Goal: Navigation & Orientation: Find specific page/section

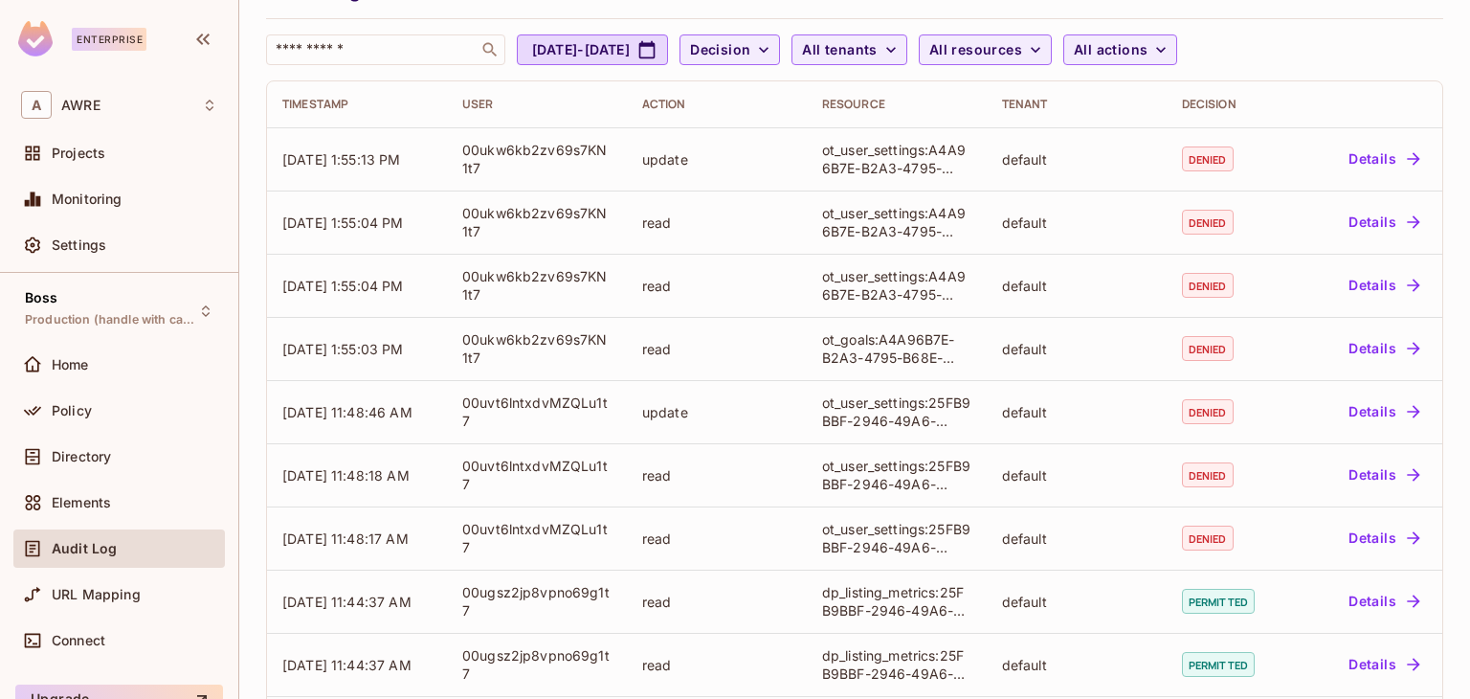
scroll to position [287, 0]
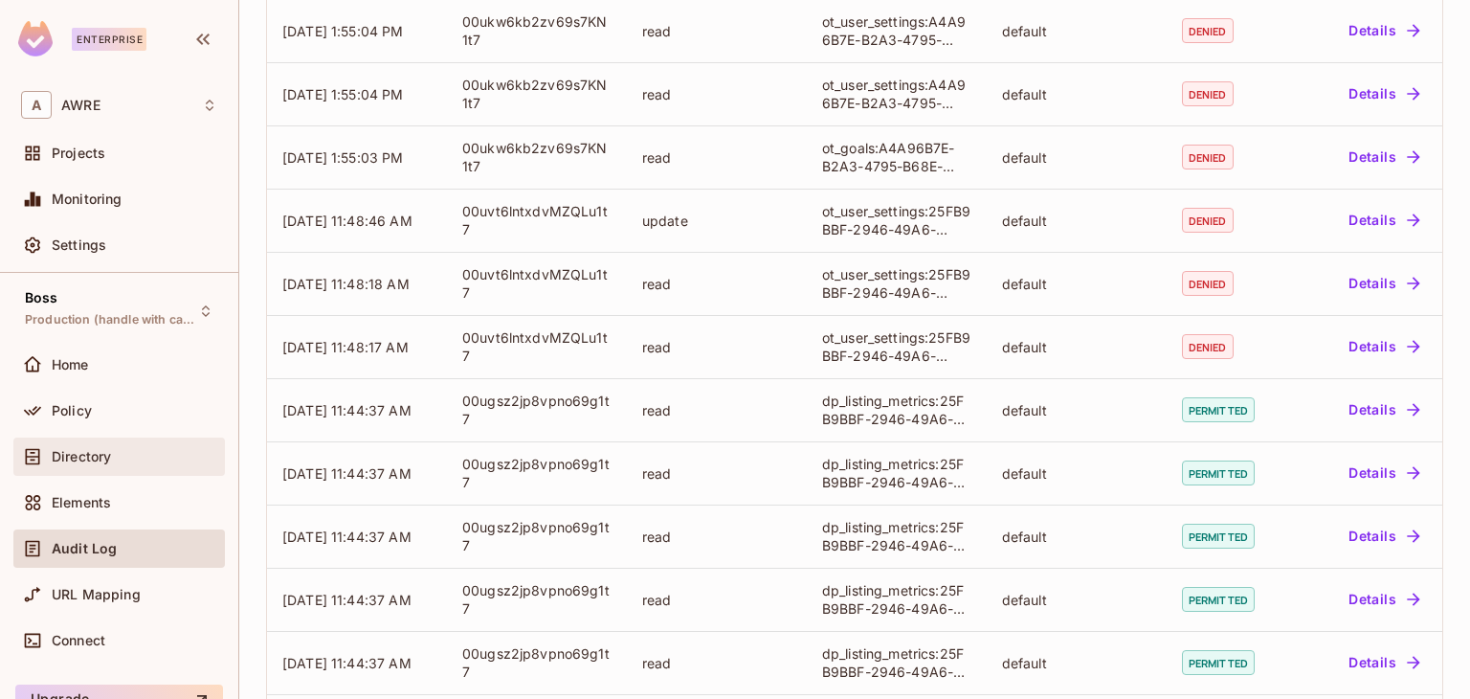
click at [157, 462] on div "Directory" at bounding box center [135, 456] width 166 height 15
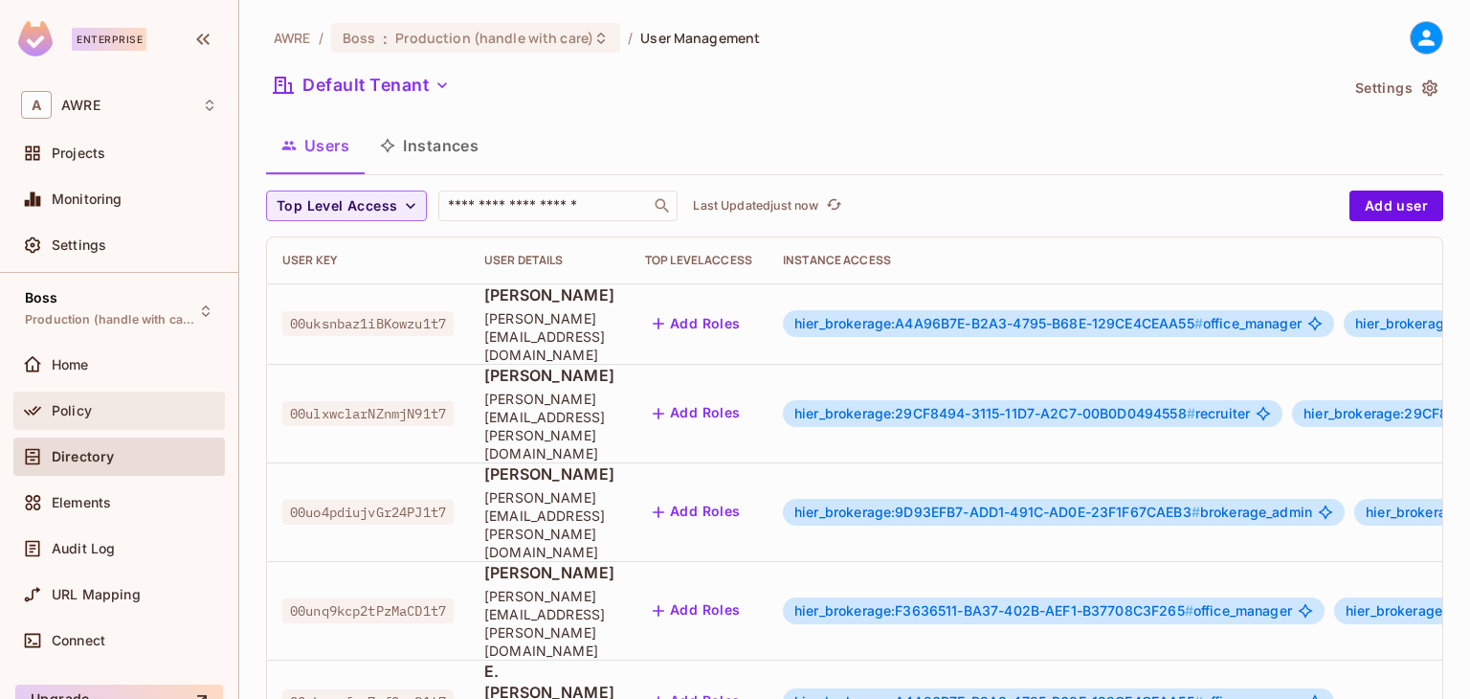
click at [157, 411] on div "Policy" at bounding box center [135, 410] width 166 height 15
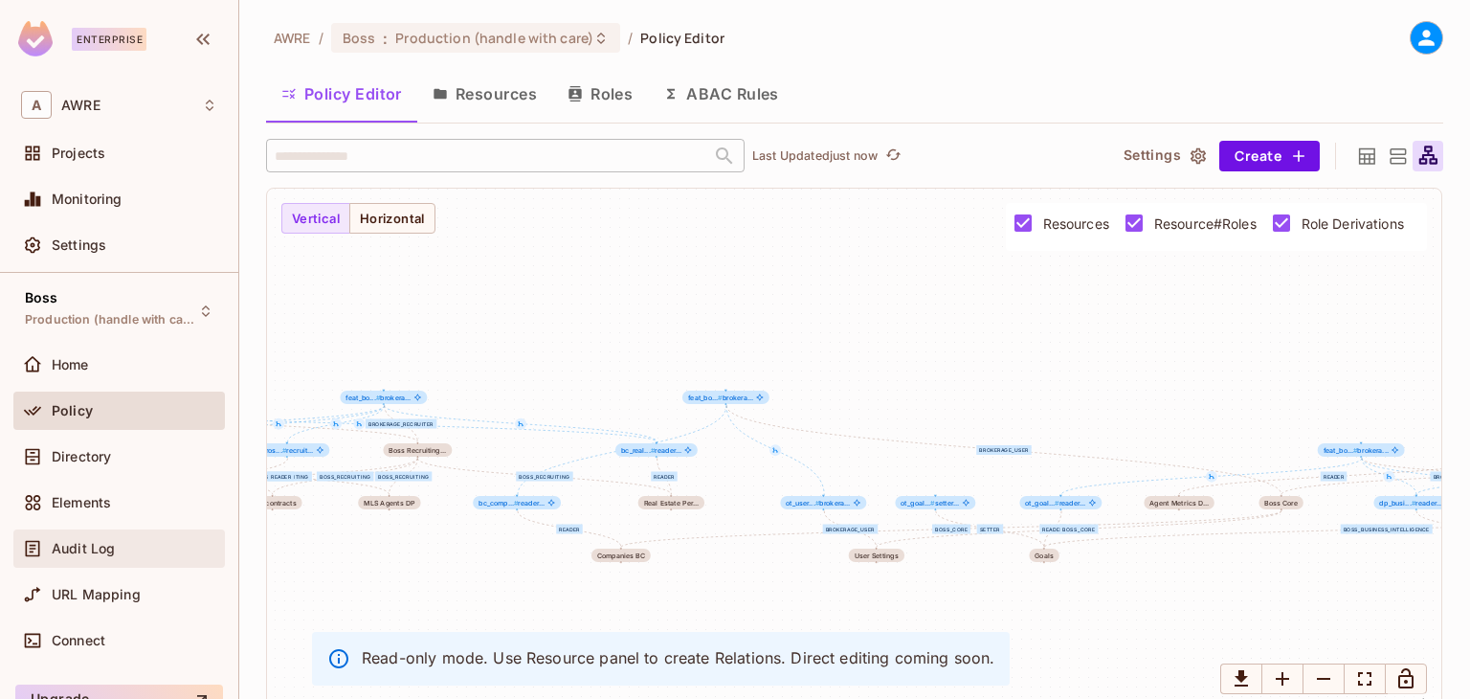
click at [137, 551] on div "Audit Log" at bounding box center [135, 548] width 166 height 15
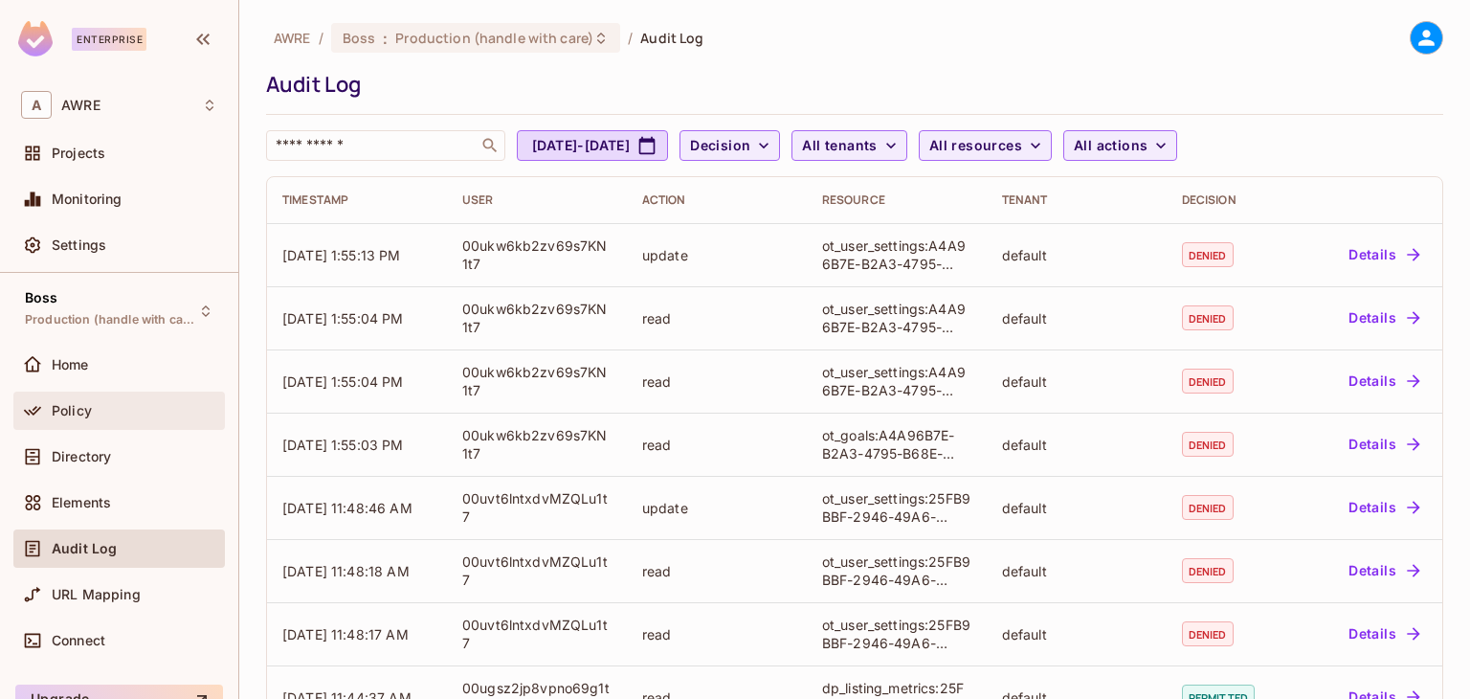
click at [80, 396] on div "Policy" at bounding box center [118, 410] width 211 height 38
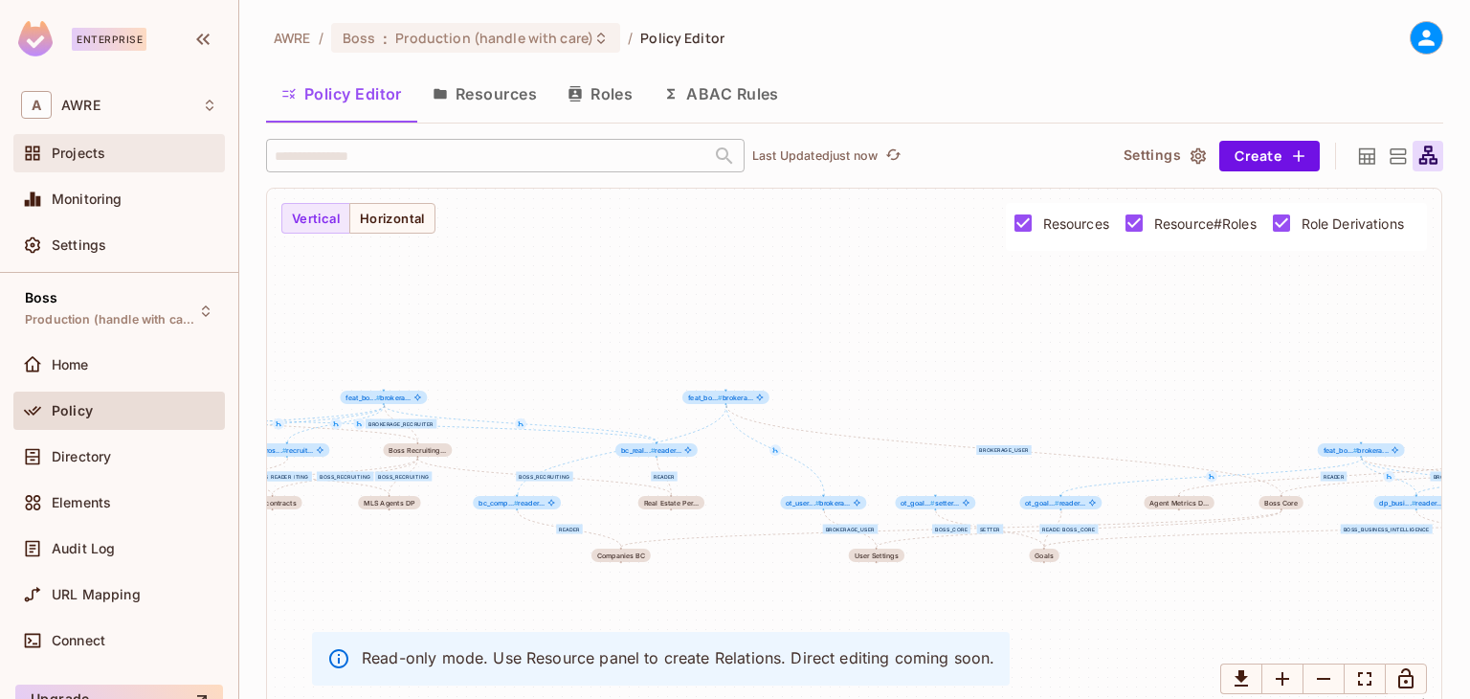
click at [89, 153] on span "Projects" at bounding box center [79, 152] width 54 height 15
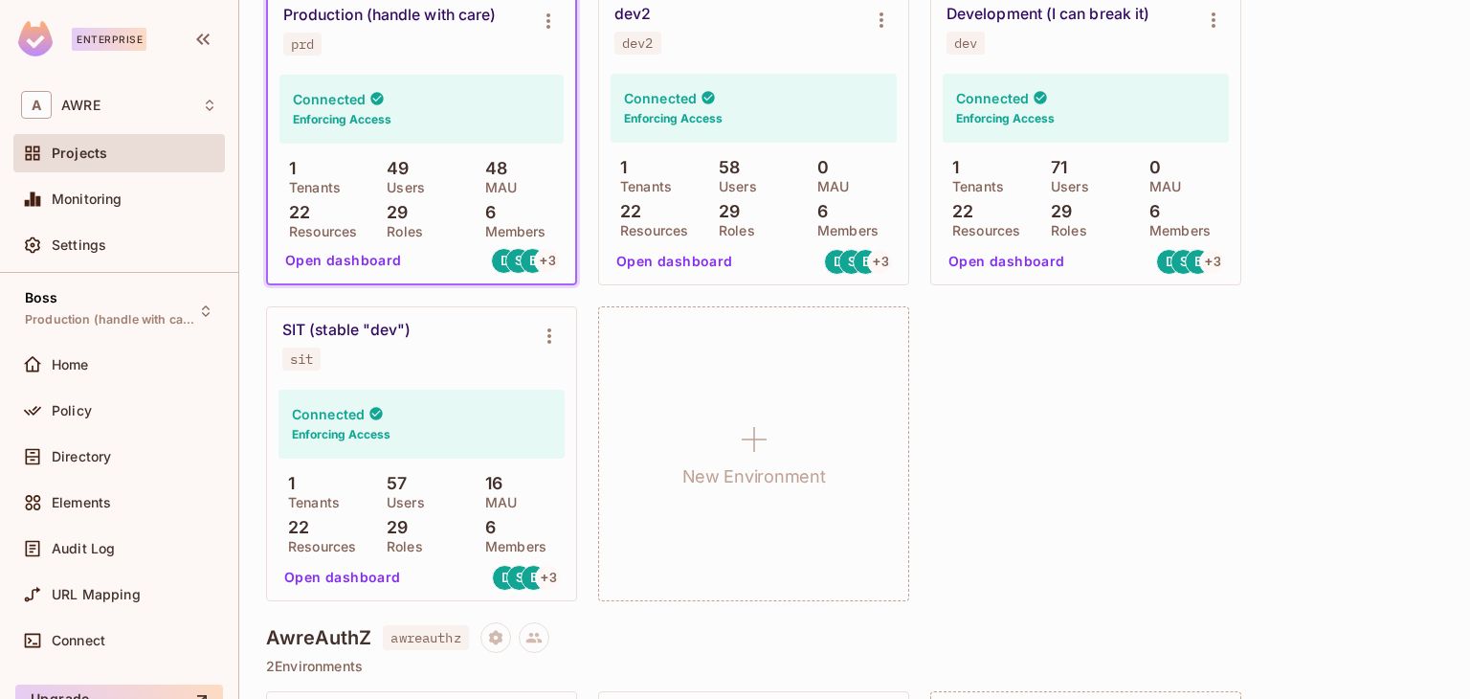
scroll to position [287, 0]
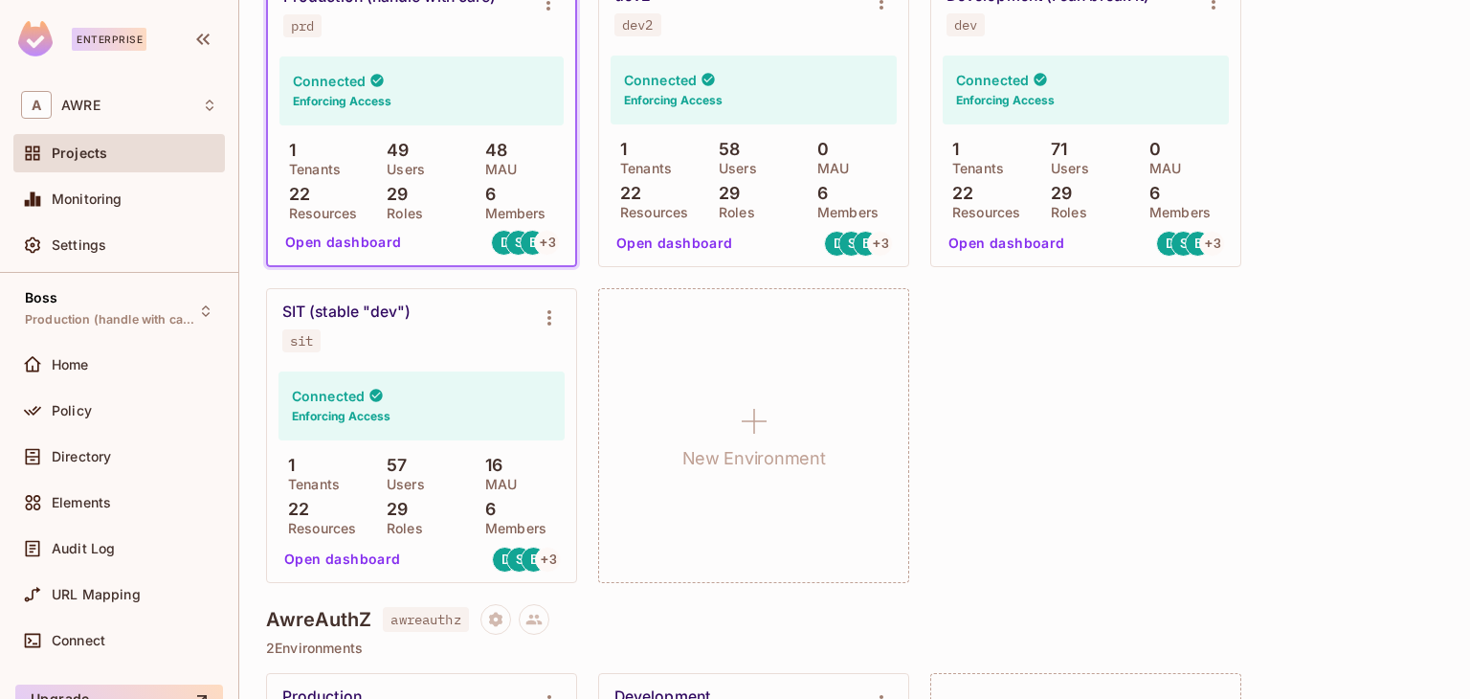
click at [310, 309] on div "SIT (stable "dev")" at bounding box center [346, 311] width 128 height 19
click at [323, 559] on button "Open dashboard" at bounding box center [343, 559] width 132 height 31
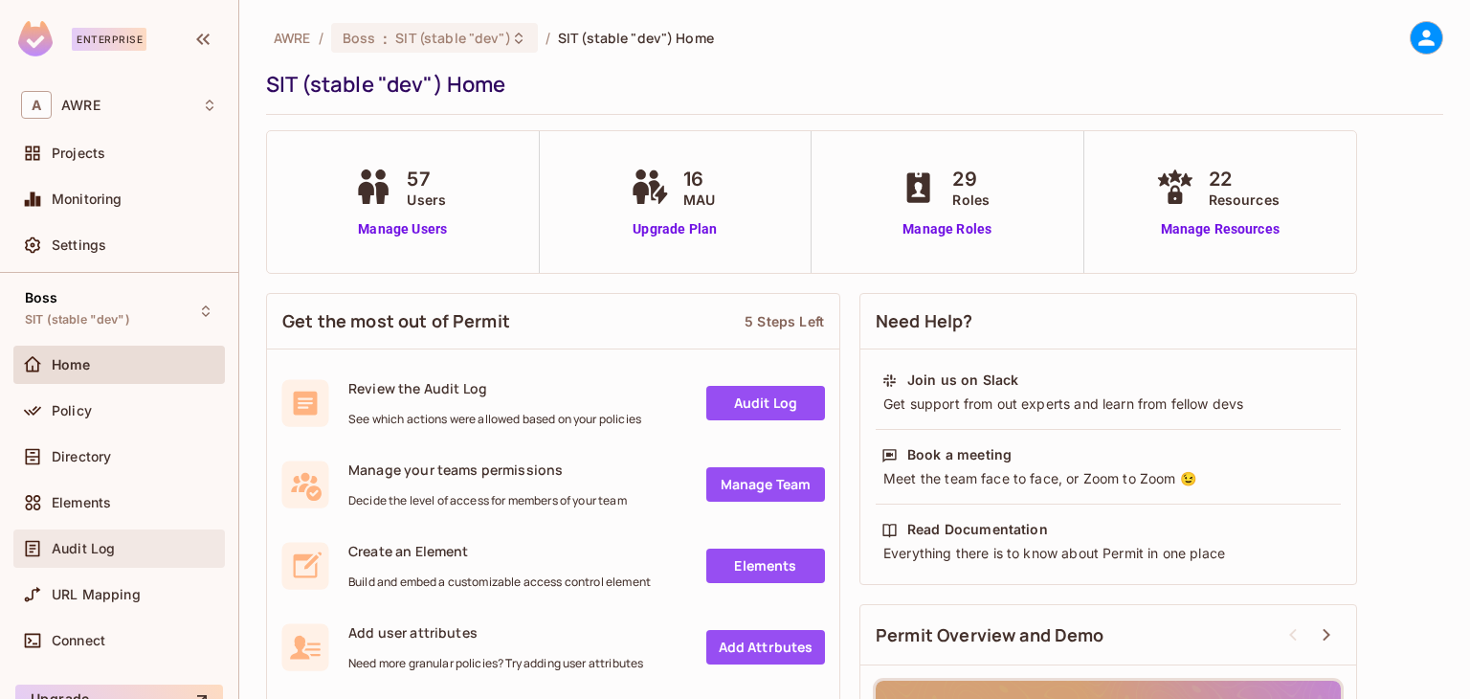
click at [87, 531] on div "Audit Log" at bounding box center [118, 548] width 211 height 38
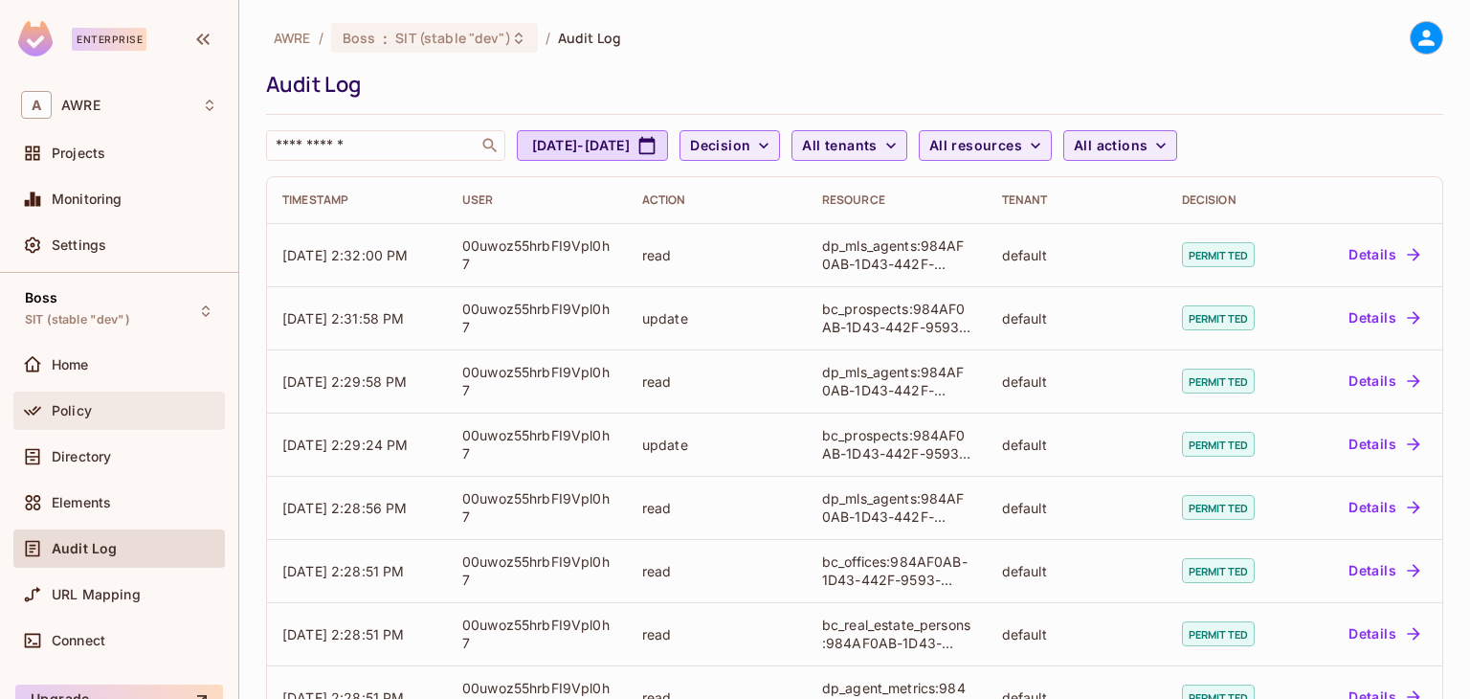
click at [119, 394] on div "Policy" at bounding box center [118, 410] width 211 height 38
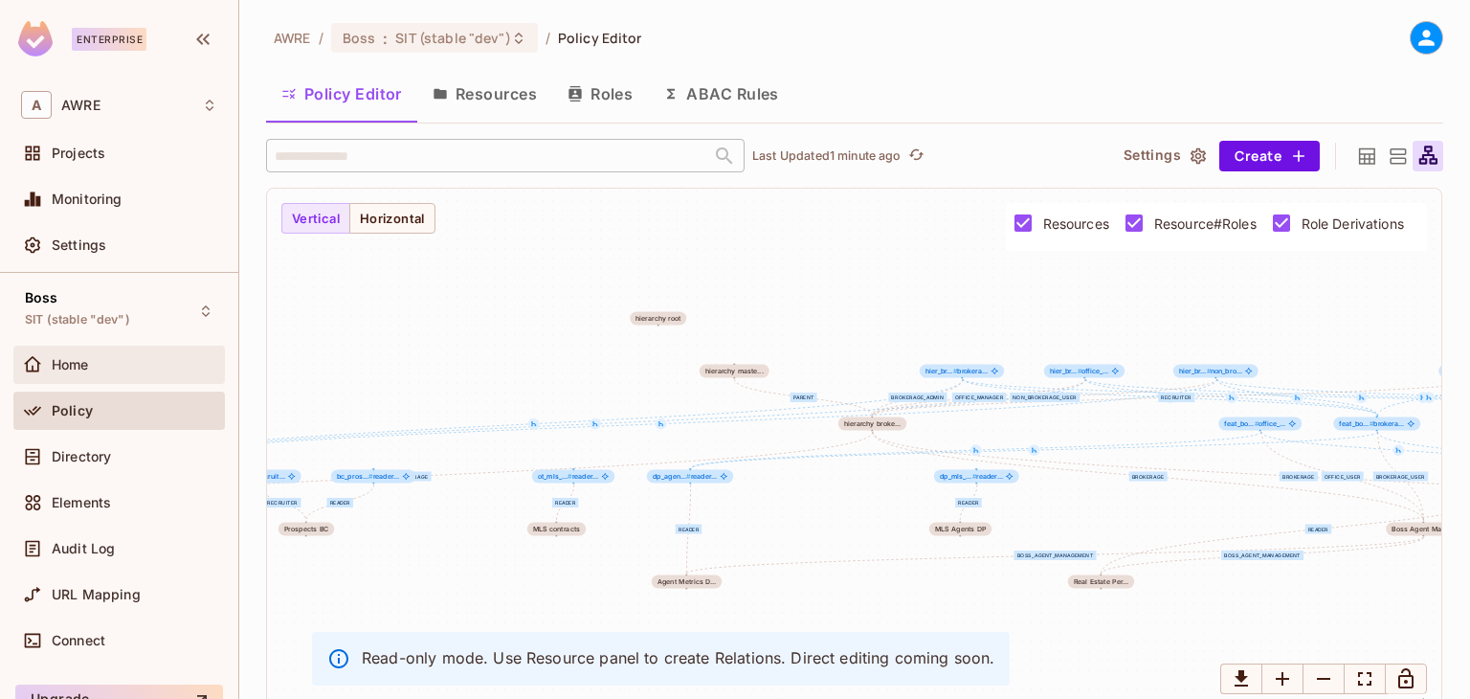
click at [130, 370] on div "Home" at bounding box center [135, 364] width 166 height 15
